Goal: Find specific page/section: Find specific page/section

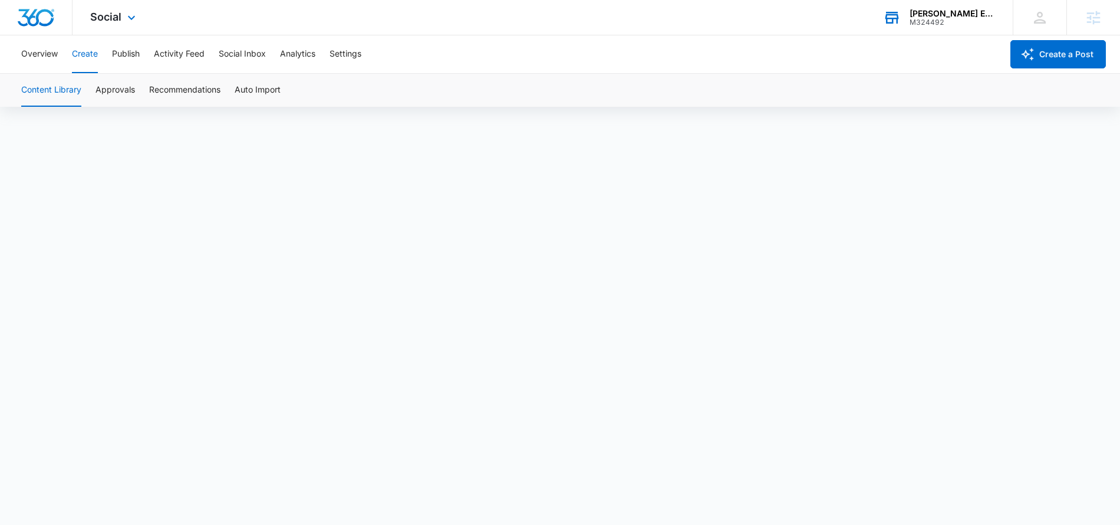
click at [961, 25] on div "M324492" at bounding box center [953, 22] width 86 height 8
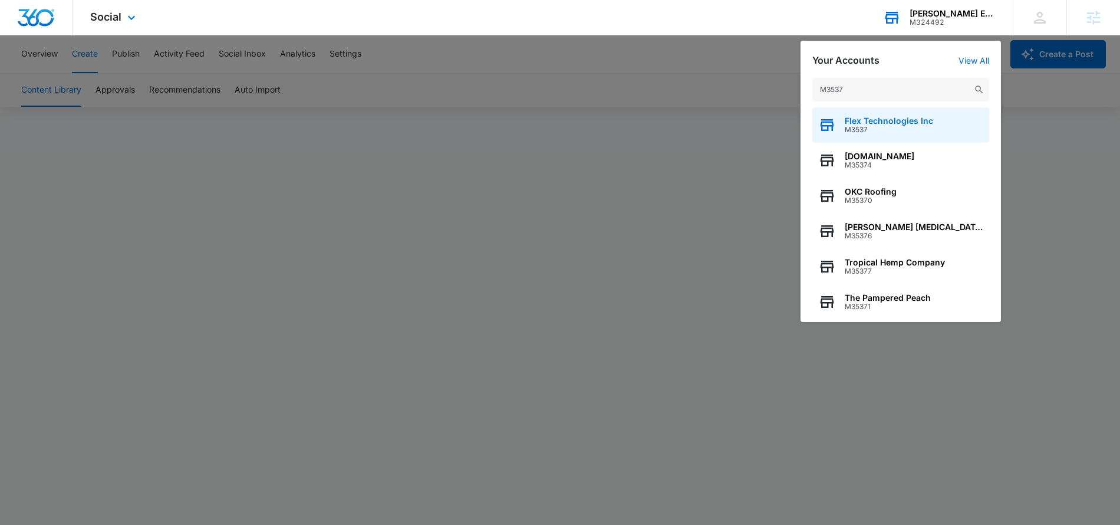
type input "M3537"
click at [918, 130] on span "M3537" at bounding box center [889, 130] width 88 height 8
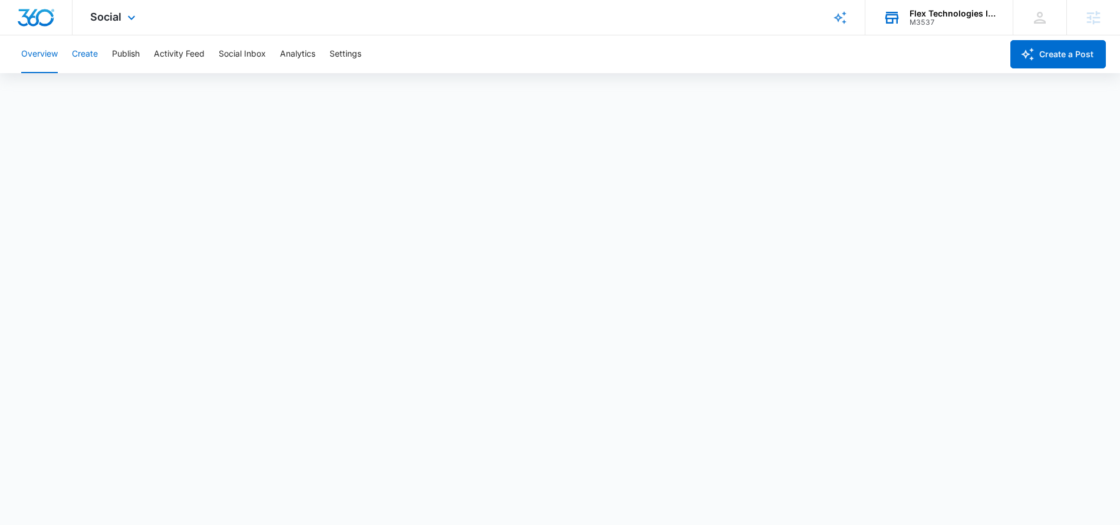
click at [84, 55] on button "Create" at bounding box center [85, 54] width 26 height 38
click at [128, 55] on button "Publish" at bounding box center [126, 54] width 28 height 38
click at [83, 56] on button "Create" at bounding box center [85, 54] width 26 height 38
click at [121, 93] on button "Approvals" at bounding box center [114, 90] width 39 height 33
